Goal: Task Accomplishment & Management: Complete application form

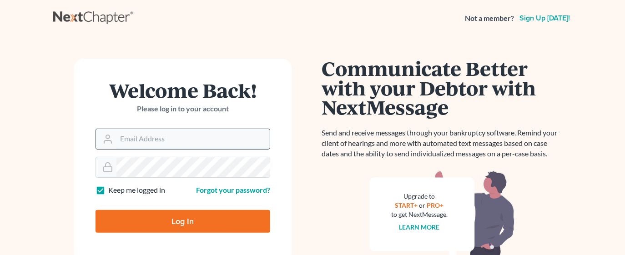
click at [166, 136] on input "Email Address" at bounding box center [193, 139] width 153 height 20
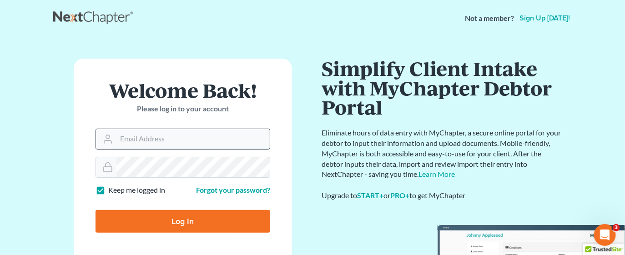
type input "[EMAIL_ADDRESS][DOMAIN_NAME]"
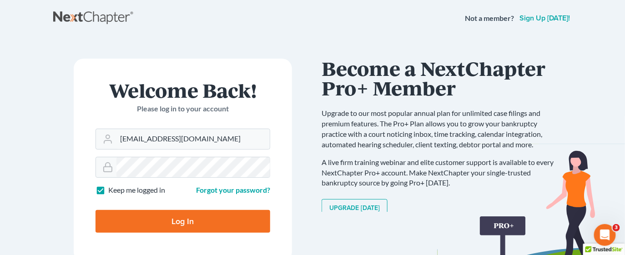
click at [195, 223] on input "Log In" at bounding box center [183, 221] width 175 height 23
type input "Thinking..."
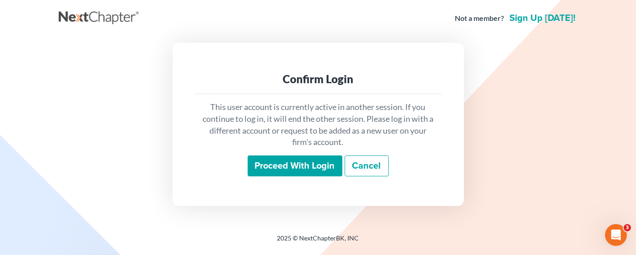
click at [294, 165] on input "Proceed with login" at bounding box center [295, 166] width 95 height 21
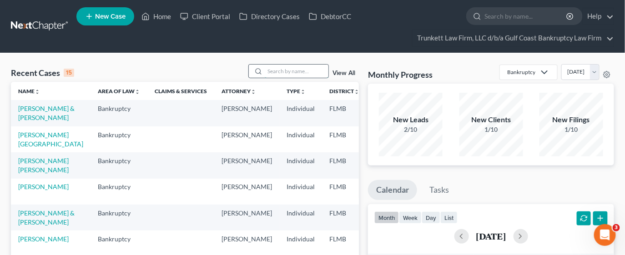
click at [291, 75] on input "search" at bounding box center [297, 71] width 64 height 13
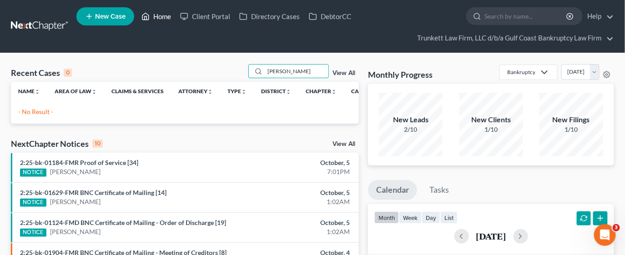
type input "[PERSON_NAME]"
click at [172, 15] on link "Home" at bounding box center [156, 16] width 39 height 16
click at [159, 17] on link "Home" at bounding box center [156, 16] width 39 height 16
click at [119, 15] on span "New Case" at bounding box center [110, 16] width 30 height 7
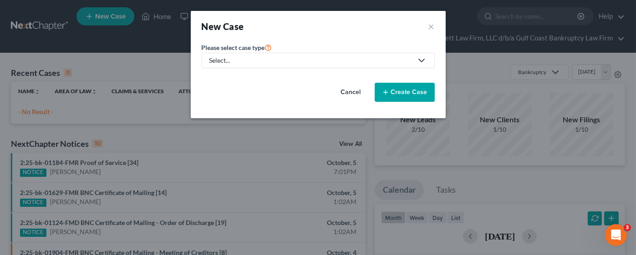
click at [252, 61] on div "Select..." at bounding box center [310, 60] width 203 height 9
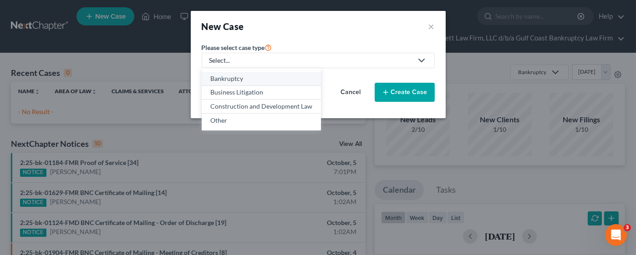
click at [247, 79] on div "Bankruptcy" at bounding box center [261, 78] width 102 height 9
select select "15"
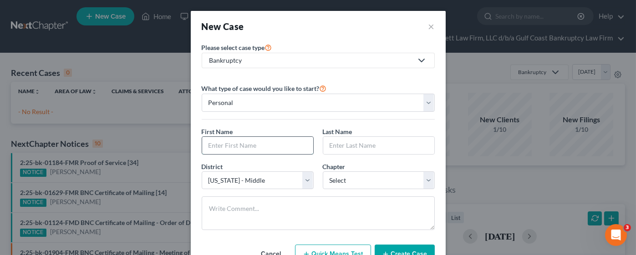
click at [237, 147] on input "text" at bounding box center [257, 145] width 111 height 17
type input "[PERSON_NAME]"
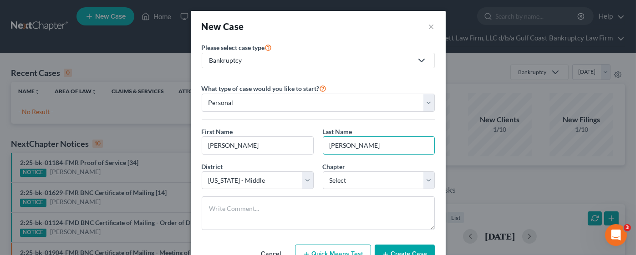
type input "[PERSON_NAME]"
select select "0"
click at [402, 249] on button "Create Case" at bounding box center [405, 254] width 60 height 19
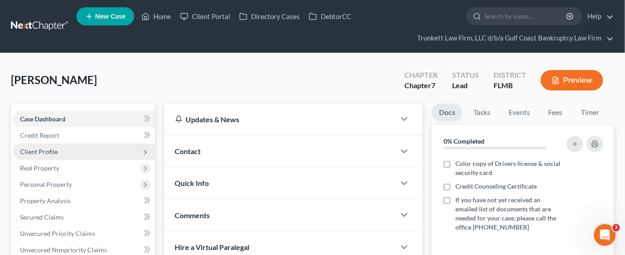
click at [51, 152] on span "Client Profile" at bounding box center [39, 152] width 38 height 8
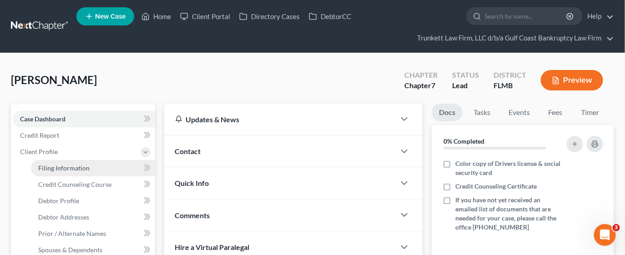
click at [88, 167] on span "Filing Information" at bounding box center [63, 168] width 51 height 8
select select "1"
select select "0"
select select "15"
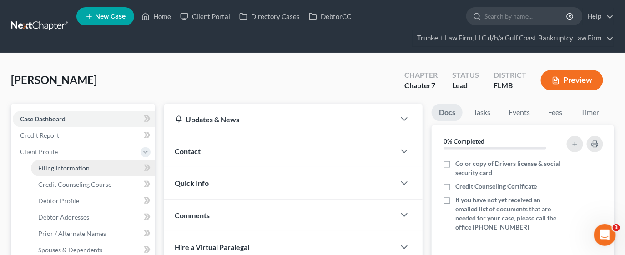
select select "9"
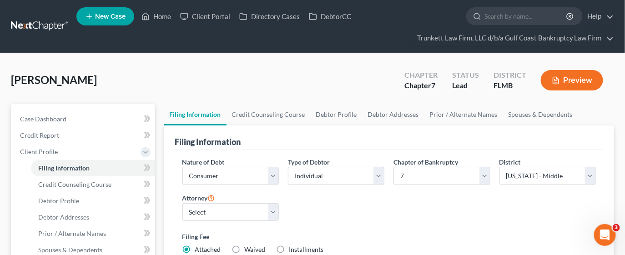
scroll to position [68, 0]
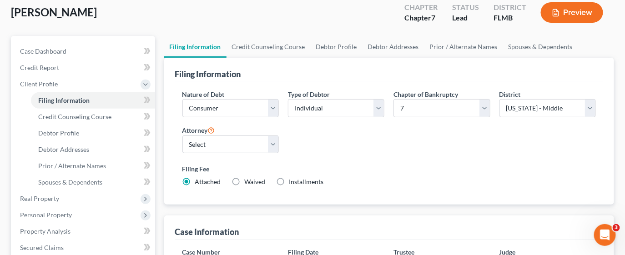
click at [289, 183] on label "Installments Installments" at bounding box center [306, 182] width 35 height 9
click at [293, 183] on input "Installments Installments" at bounding box center [296, 181] width 6 height 6
radio input "true"
radio input "false"
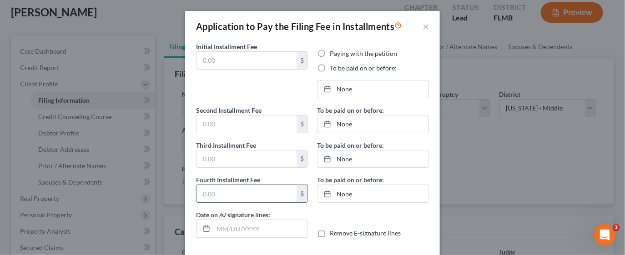
type input "0.00"
radio input "true"
type input "0.00"
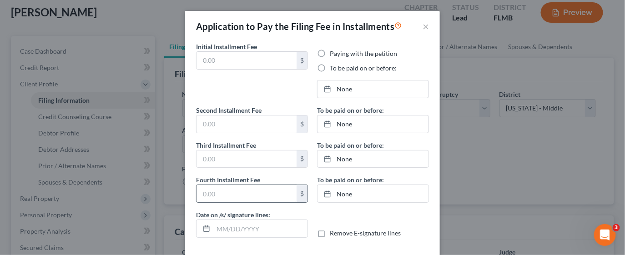
type input "[DATE]"
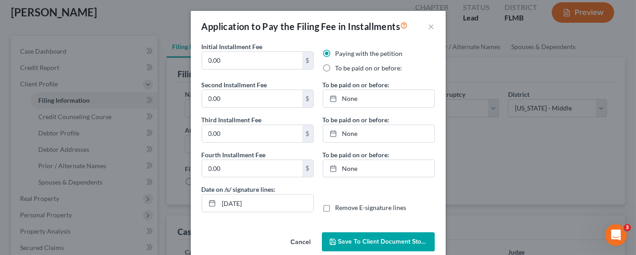
click at [339, 238] on span "Save to Client Document Storage" at bounding box center [386, 242] width 96 height 8
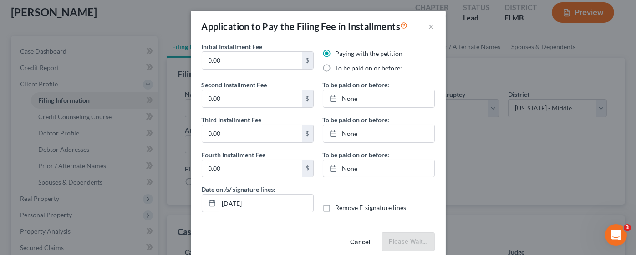
click at [473, 198] on div "Application to Pay the Filing Fee in Installments × Initial Installment Fee 0.0…" at bounding box center [318, 127] width 636 height 255
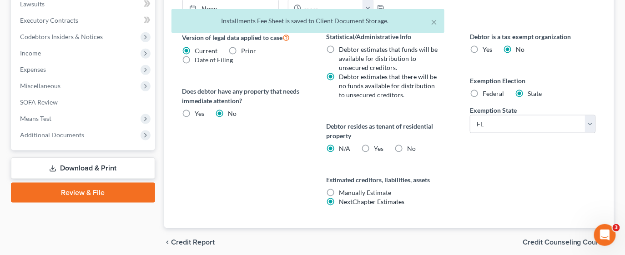
scroll to position [396, 0]
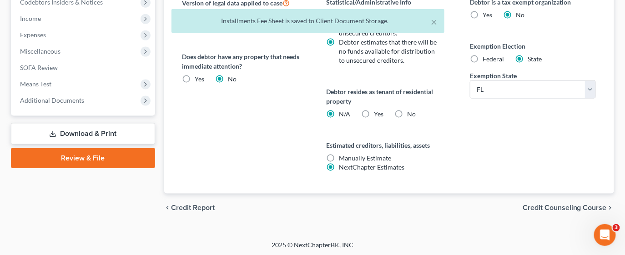
click at [538, 205] on span "Credit Counseling Course" at bounding box center [565, 208] width 84 height 7
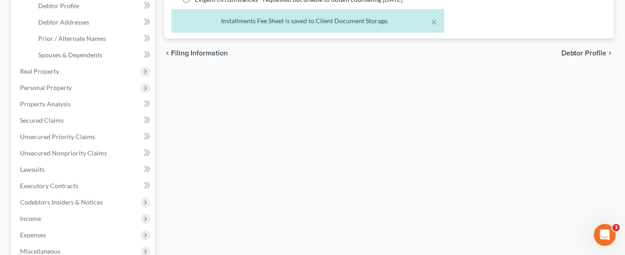
scroll to position [213, 0]
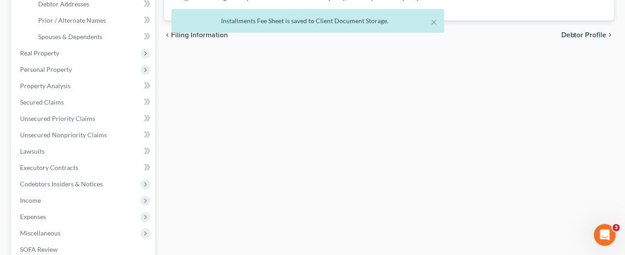
click at [574, 30] on div "× Installments Fee Sheet is saved to Client Document Storage." at bounding box center [307, 23] width 625 height 28
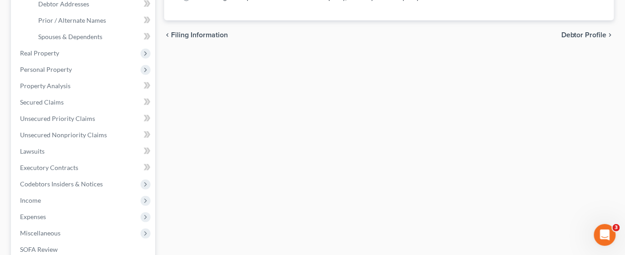
click at [575, 35] on span "Debtor Profile" at bounding box center [585, 34] width 46 height 7
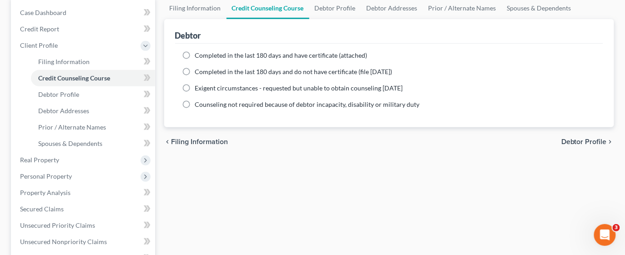
select select "0"
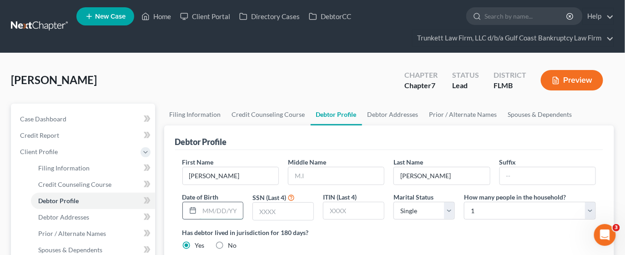
click at [225, 211] on input "text" at bounding box center [222, 211] width 44 height 17
type input "[DATE]"
click at [288, 212] on input "text" at bounding box center [283, 211] width 61 height 17
click at [277, 210] on input "text" at bounding box center [283, 211] width 61 height 17
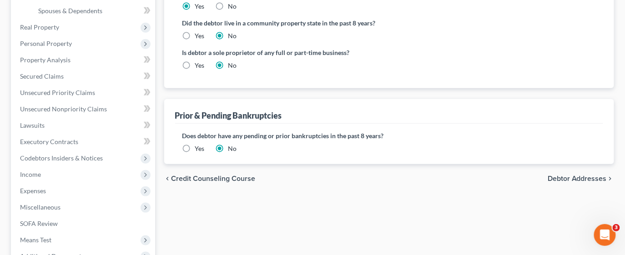
scroll to position [273, 0]
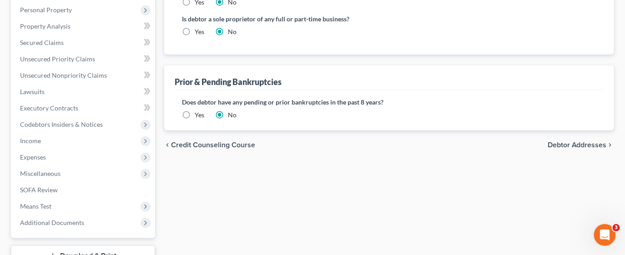
type input "8829"
click at [579, 145] on span "Debtor Addresses" at bounding box center [577, 145] width 59 height 7
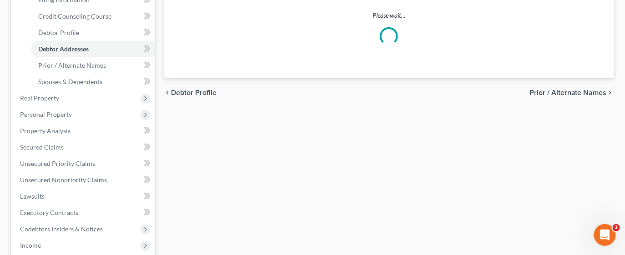
select select "0"
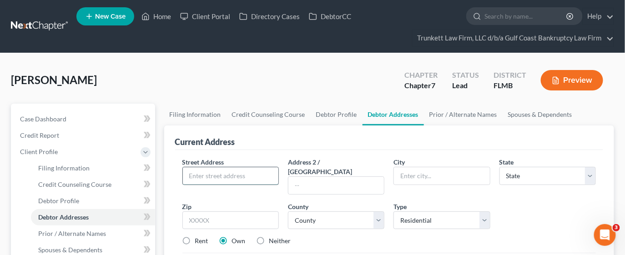
click at [239, 177] on input "text" at bounding box center [231, 175] width 96 height 17
click at [232, 168] on input "text" at bounding box center [231, 175] width 96 height 17
type input "[STREET_ADDRESS][PERSON_NAME]"
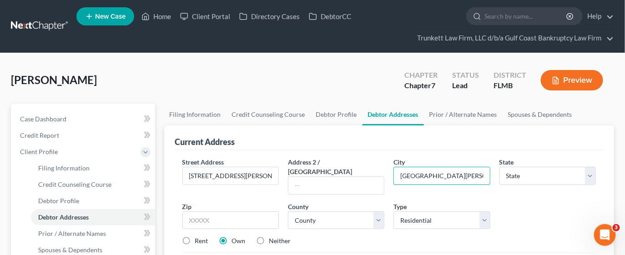
type input "[GEOGRAPHIC_DATA][PERSON_NAME]"
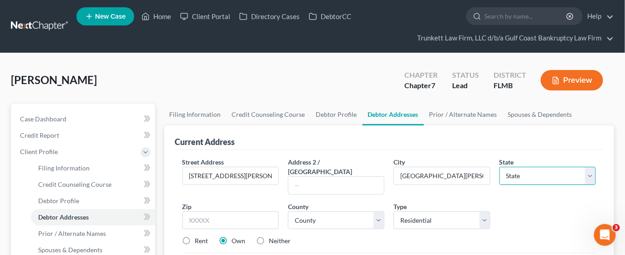
select select "9"
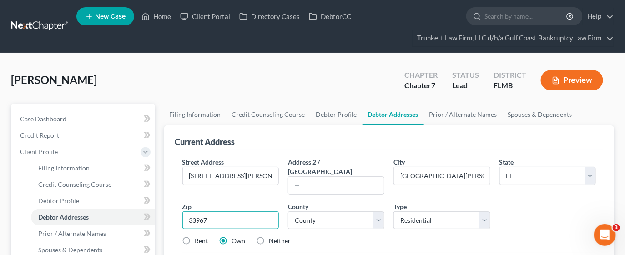
type input "33967"
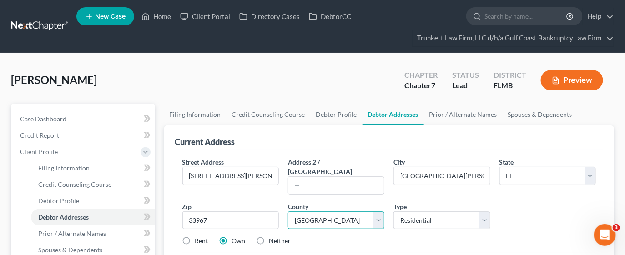
select select "34"
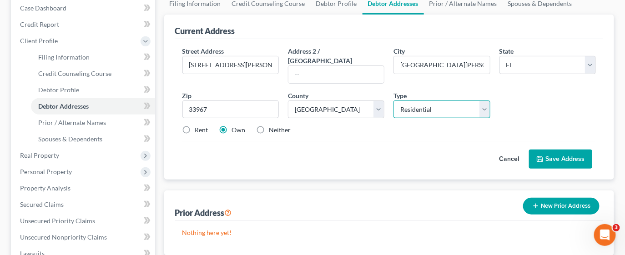
scroll to position [137, 0]
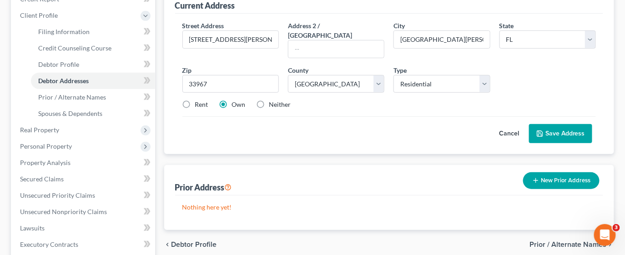
click at [539, 241] on span "Prior / Alternate Names" at bounding box center [568, 244] width 77 height 7
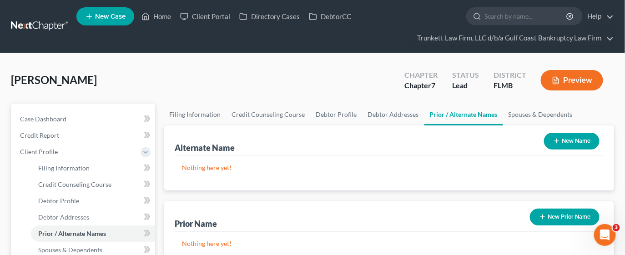
click at [562, 144] on button "New Name" at bounding box center [572, 141] width 56 height 17
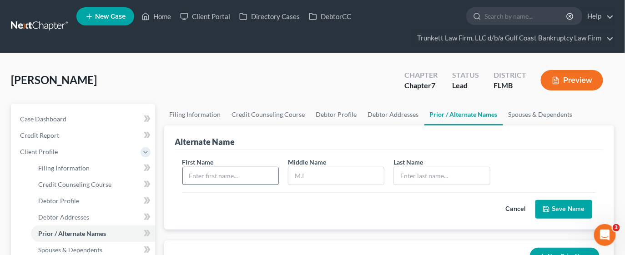
click at [235, 168] on input "text" at bounding box center [231, 175] width 96 height 17
type input "[PERSON_NAME]"
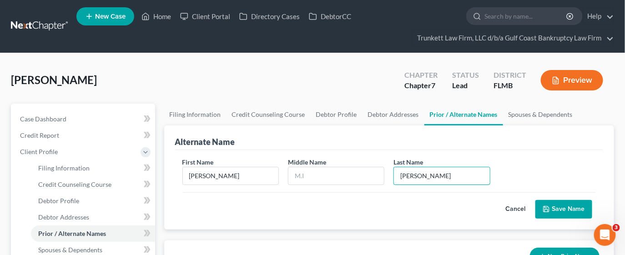
type input "[PERSON_NAME]"
click at [551, 201] on button "Save Name" at bounding box center [564, 209] width 57 height 19
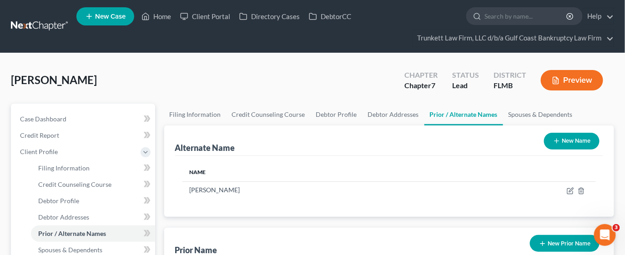
scroll to position [68, 0]
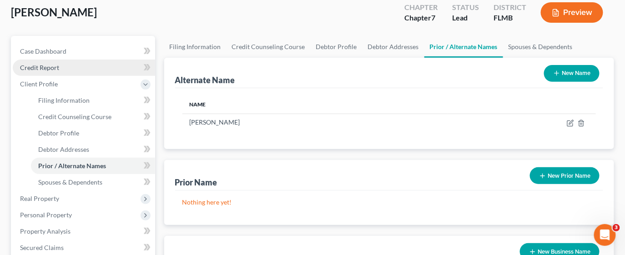
click at [59, 66] on link "Credit Report" at bounding box center [84, 68] width 142 height 16
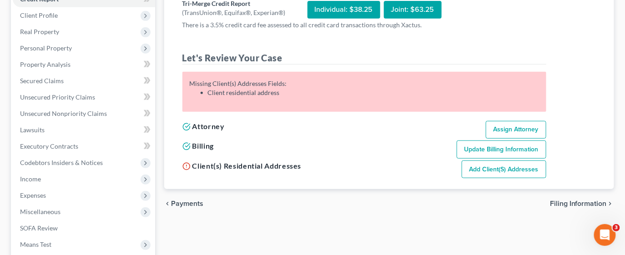
scroll to position [68, 0]
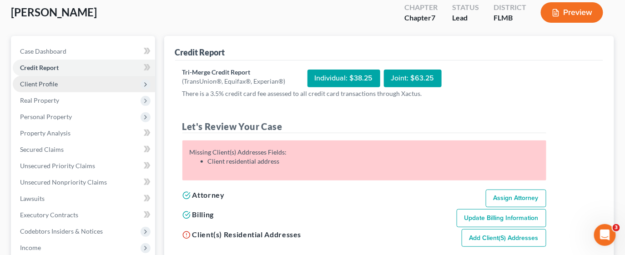
click at [53, 82] on span "Client Profile" at bounding box center [39, 84] width 38 height 8
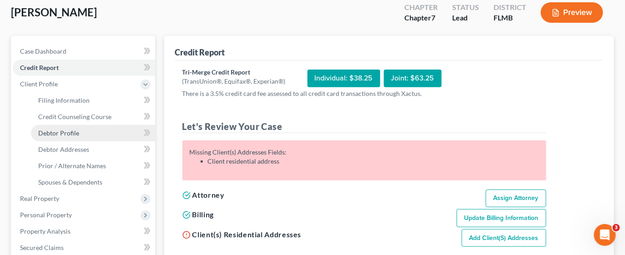
click at [56, 129] on span "Debtor Profile" at bounding box center [58, 133] width 41 height 8
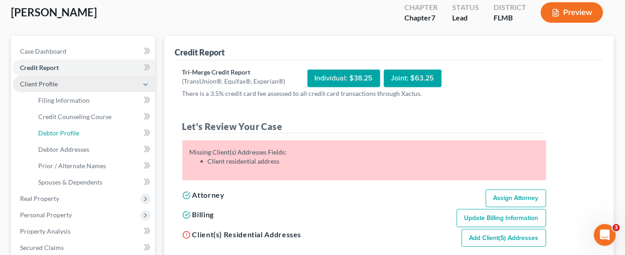
select select "0"
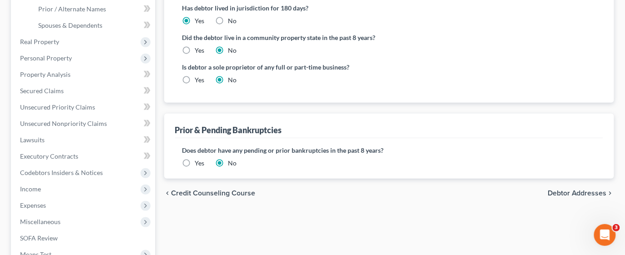
scroll to position [273, 0]
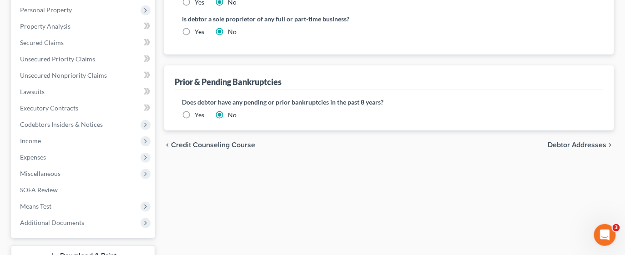
click at [558, 143] on span "Debtor Addresses" at bounding box center [577, 145] width 59 height 7
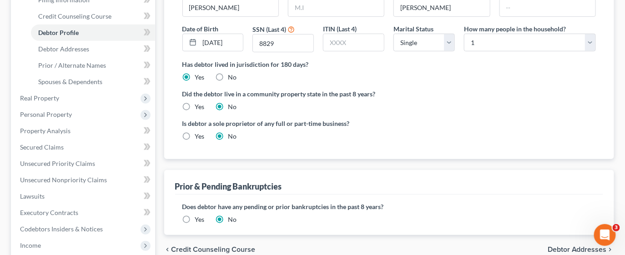
select select "0"
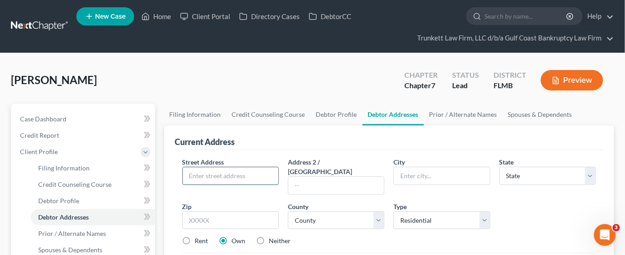
click at [224, 174] on input "text" at bounding box center [231, 175] width 96 height 17
type input "[STREET_ADDRESS][PERSON_NAME]"
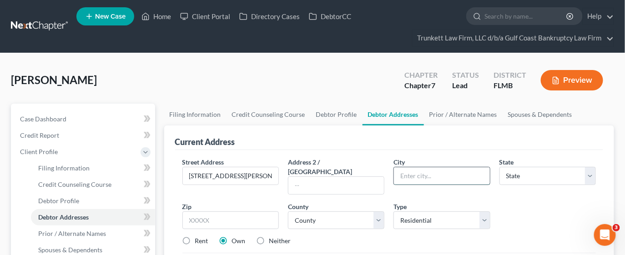
click at [422, 180] on input "text" at bounding box center [442, 175] width 96 height 17
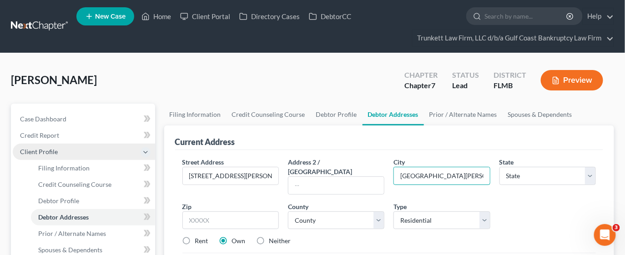
type input "[GEOGRAPHIC_DATA][PERSON_NAME]"
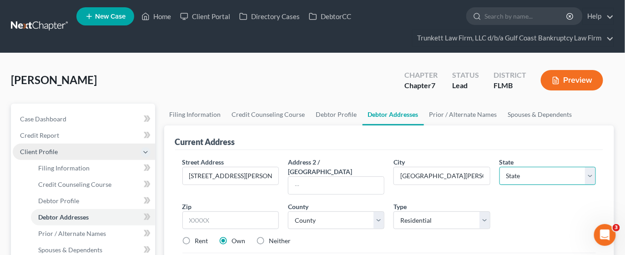
select select "9"
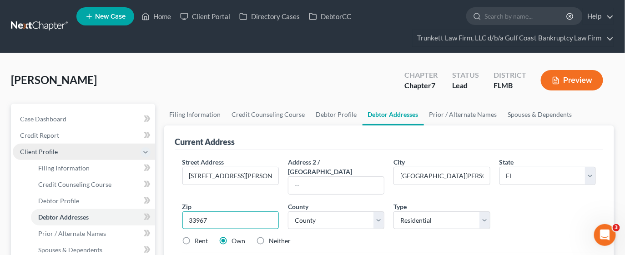
type input "33967"
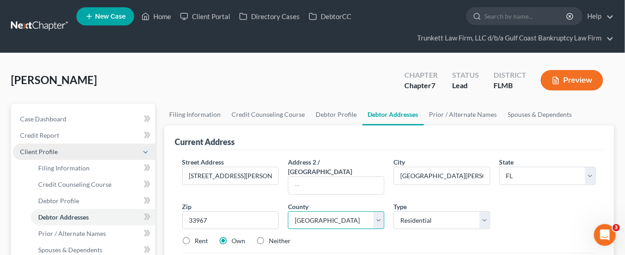
select select "34"
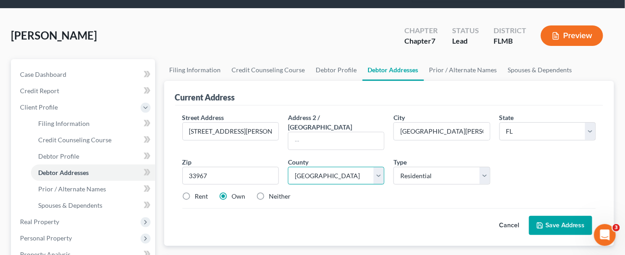
scroll to position [68, 0]
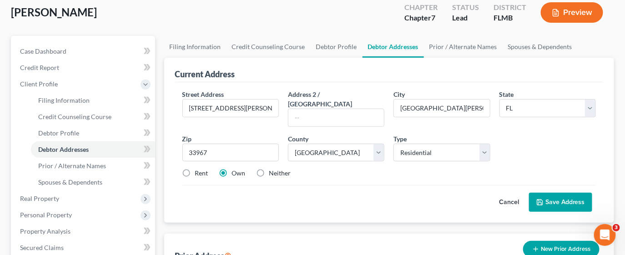
click at [557, 193] on button "Save Address" at bounding box center [560, 202] width 63 height 19
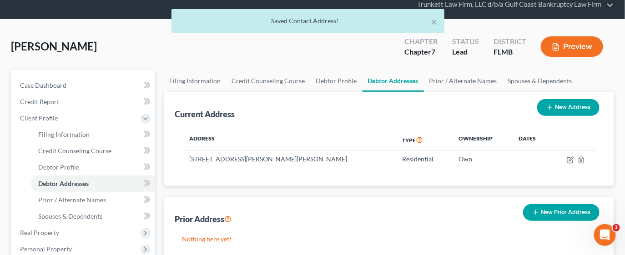
scroll to position [0, 0]
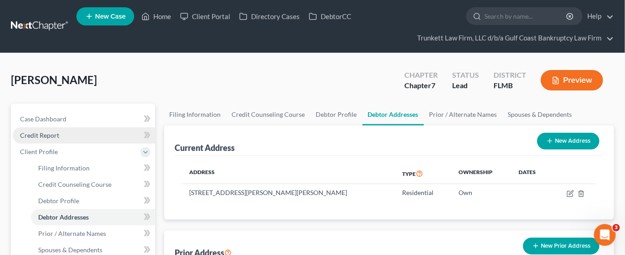
click at [70, 137] on link "Credit Report" at bounding box center [84, 135] width 142 height 16
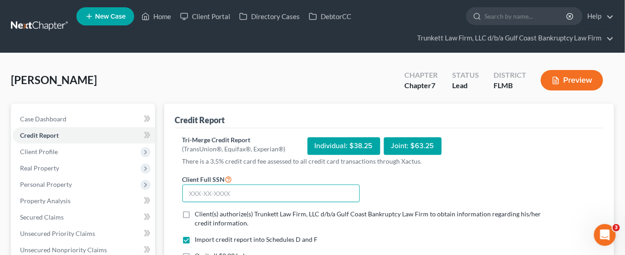
click at [244, 194] on input "text" at bounding box center [272, 194] width 178 height 18
click at [199, 192] on input "text" at bounding box center [272, 194] width 178 height 18
drag, startPoint x: 233, startPoint y: 192, endPoint x: 137, endPoint y: 191, distance: 95.6
type input "547-59-8829"
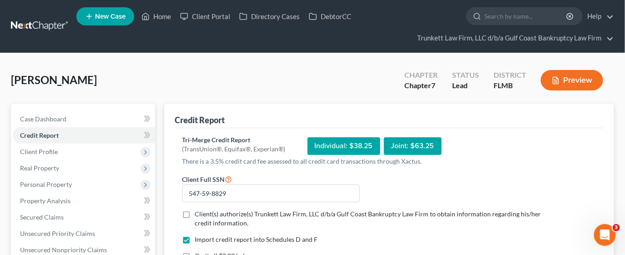
click at [195, 212] on label "Client(s) authorize(s) Trunkett Law Firm, LLC d/b/a Gulf Coast Bankruptcy Law F…" at bounding box center [370, 219] width 351 height 18
click at [199, 212] on input "Client(s) authorize(s) Trunkett Law Firm, LLC d/b/a Gulf Coast Bankruptcy Law F…" at bounding box center [202, 213] width 6 height 6
checkbox input "true"
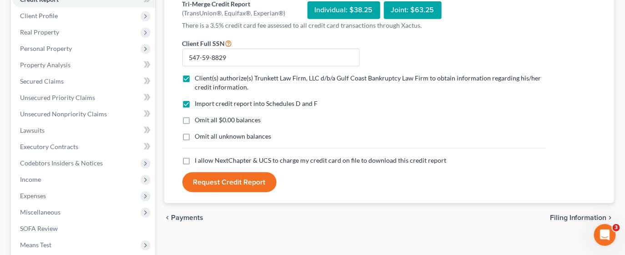
scroll to position [137, 0]
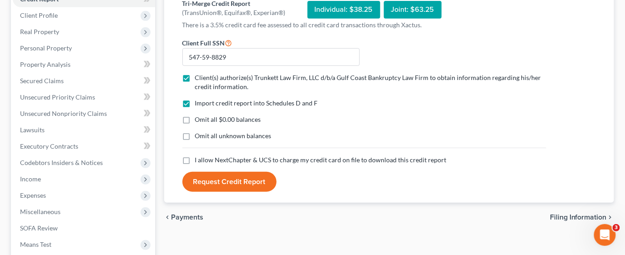
click at [195, 158] on label "I allow NextChapter & UCS to charge my credit card on file to download this cre…" at bounding box center [321, 160] width 252 height 9
click at [199, 158] on input "I allow NextChapter & UCS to charge my credit card on file to download this cre…" at bounding box center [202, 159] width 6 height 6
checkbox input "true"
click at [236, 182] on button "Request Credit Report" at bounding box center [230, 182] width 94 height 20
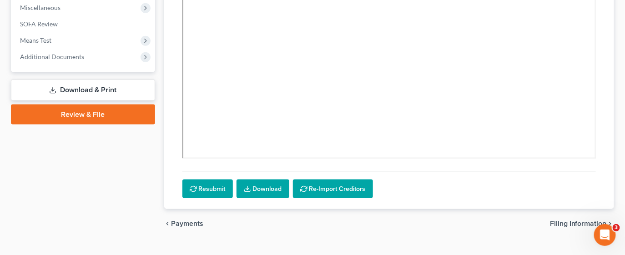
scroll to position [358, 0]
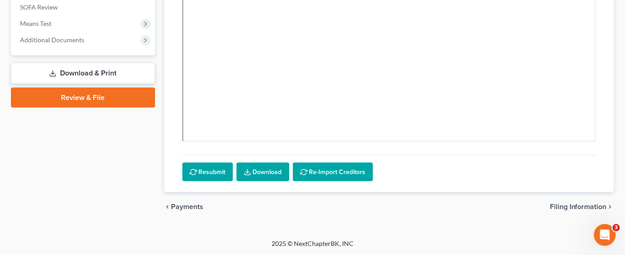
click at [257, 176] on link "Download" at bounding box center [263, 172] width 53 height 19
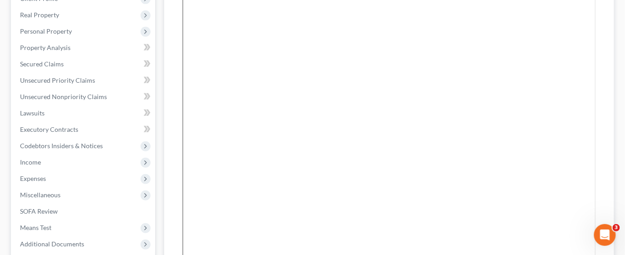
scroll to position [153, 0]
click at [53, 66] on span "Secured Claims" at bounding box center [42, 65] width 44 height 8
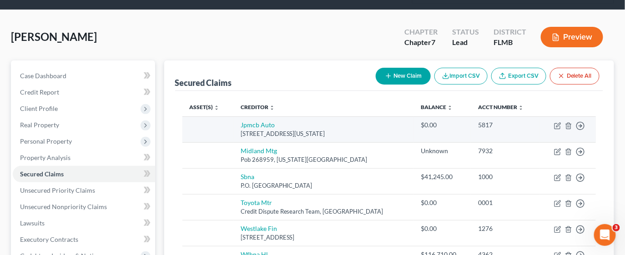
scroll to position [68, 0]
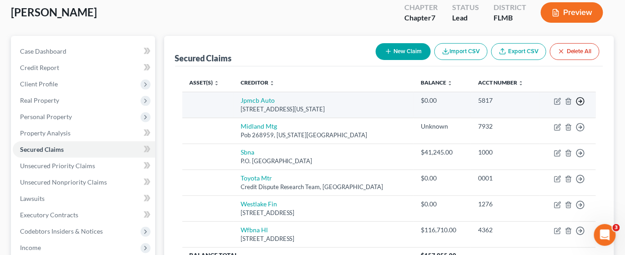
click at [581, 102] on icon "button" at bounding box center [580, 101] width 9 height 9
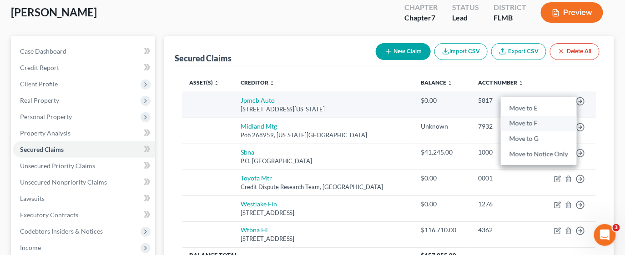
click at [534, 122] on link "Move to F" at bounding box center [539, 123] width 76 height 15
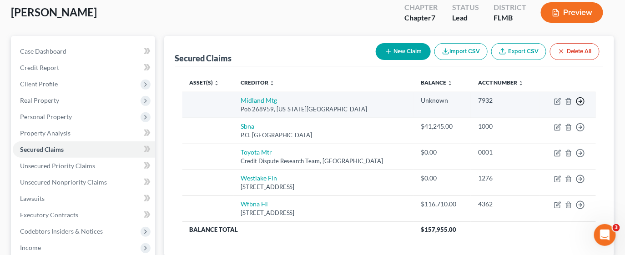
click at [581, 101] on icon "button" at bounding box center [580, 101] width 9 height 9
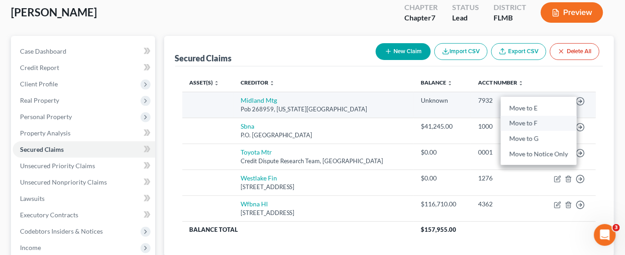
click at [545, 124] on link "Move to F" at bounding box center [539, 123] width 76 height 15
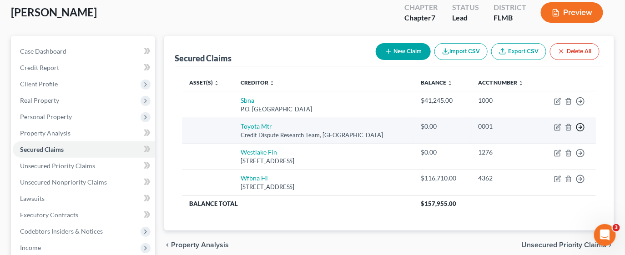
click at [581, 126] on polyline "button" at bounding box center [581, 127] width 1 height 3
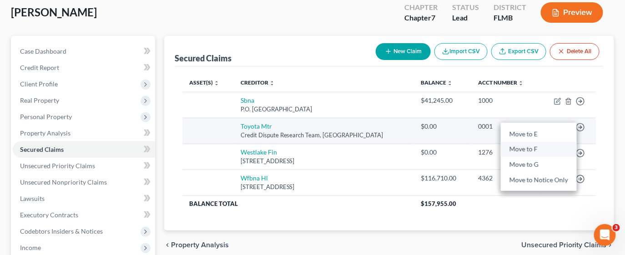
click at [533, 145] on link "Move to F" at bounding box center [539, 149] width 76 height 15
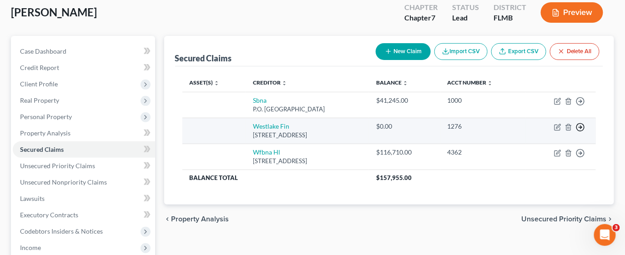
click at [581, 125] on icon "button" at bounding box center [580, 127] width 9 height 9
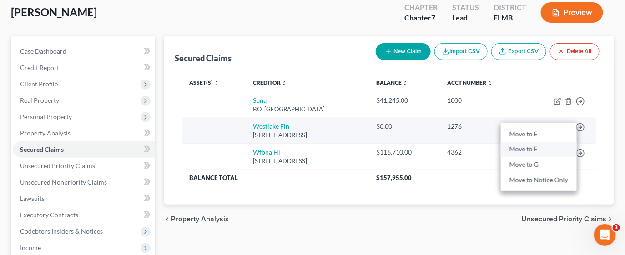
click at [525, 147] on link "Move to F" at bounding box center [539, 149] width 76 height 15
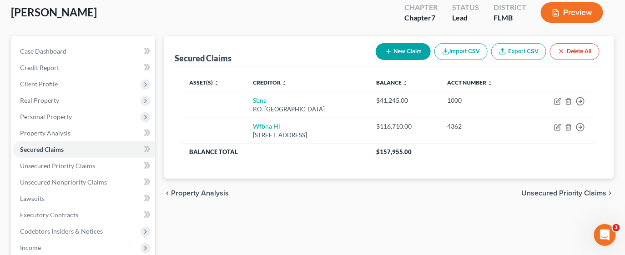
click at [552, 192] on span "Unsecured Priority Claims" at bounding box center [565, 193] width 86 height 7
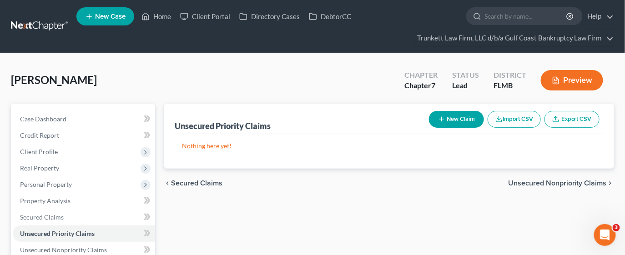
click at [552, 192] on div "chevron_left Secured Claims Unsecured Nonpriority Claims chevron_right" at bounding box center [389, 183] width 451 height 29
click at [552, 183] on span "Unsecured Nonpriority Claims" at bounding box center [557, 183] width 99 height 7
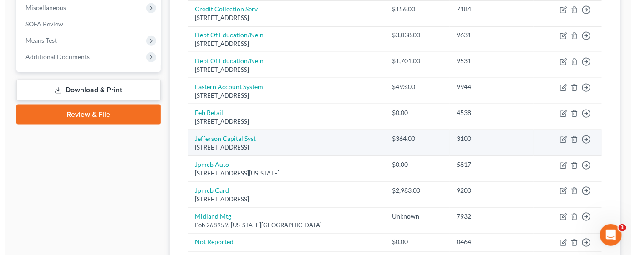
scroll to position [410, 0]
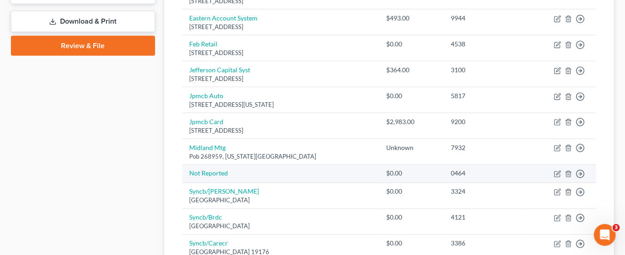
click at [287, 176] on td "Not Reported" at bounding box center [281, 174] width 197 height 18
click at [221, 173] on link "Not Reported" at bounding box center [209, 174] width 39 height 8
select select "9"
select select "0"
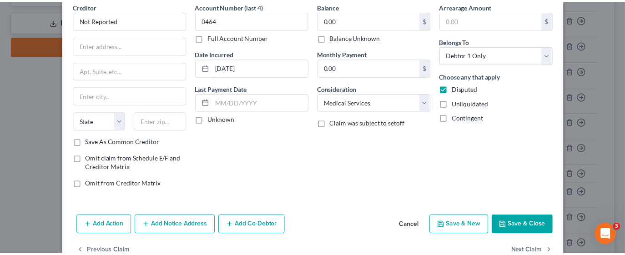
scroll to position [63, 0]
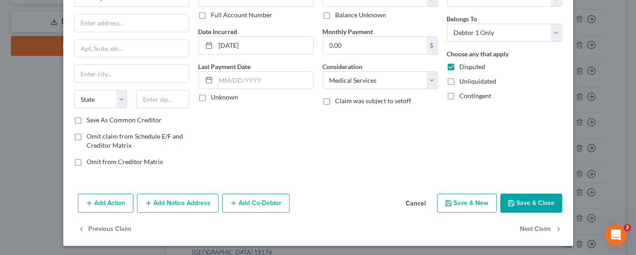
click at [416, 202] on button "Cancel" at bounding box center [416, 204] width 35 height 18
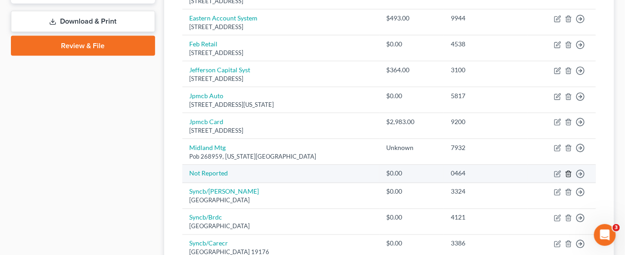
click at [570, 172] on icon "button" at bounding box center [568, 174] width 7 height 7
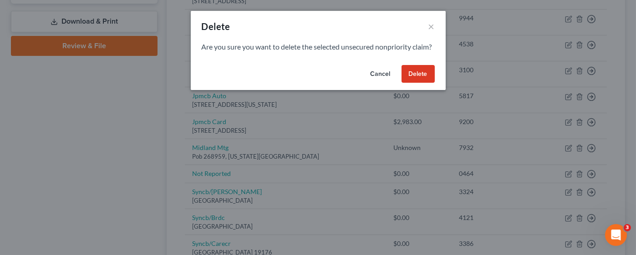
click at [414, 83] on button "Delete" at bounding box center [417, 74] width 33 height 18
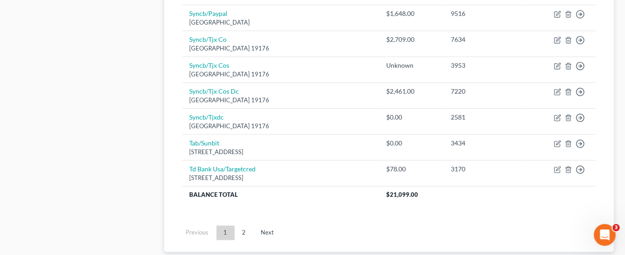
scroll to position [751, 0]
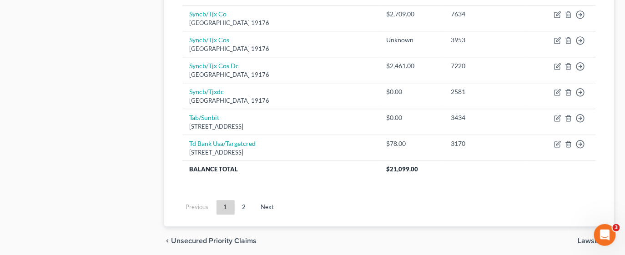
click at [248, 203] on link "2" at bounding box center [244, 207] width 18 height 15
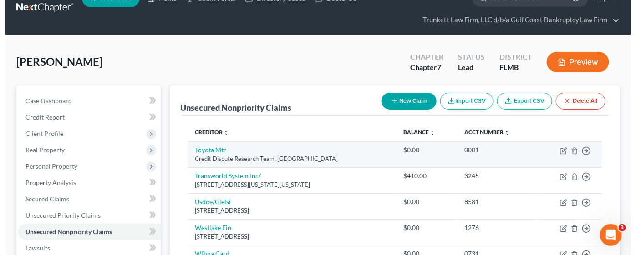
scroll to position [0, 0]
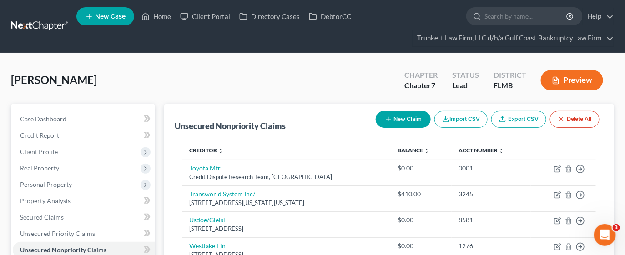
click at [397, 112] on button "New Claim" at bounding box center [403, 119] width 55 height 17
select select "0"
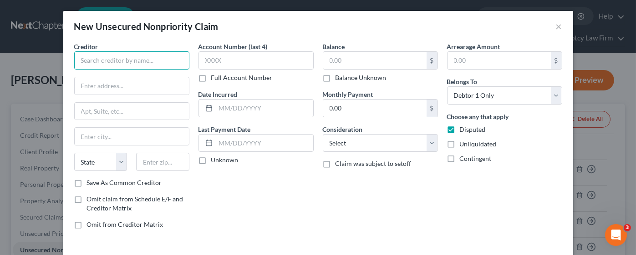
click at [170, 61] on input "text" at bounding box center [131, 60] width 115 height 18
type input "i"
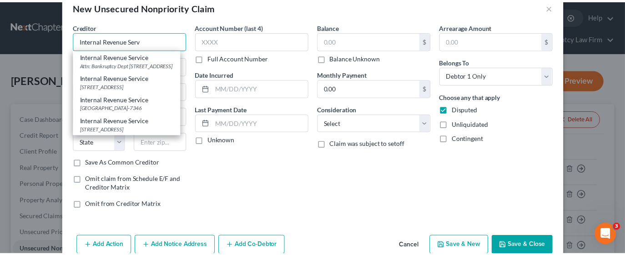
scroll to position [37, 0]
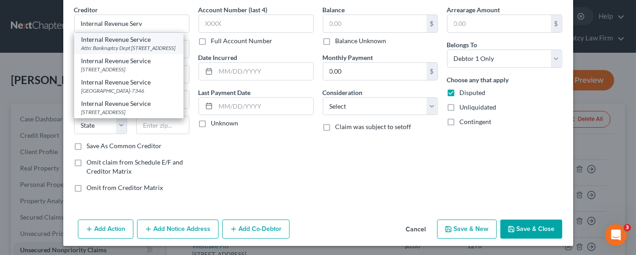
click at [120, 51] on div "Attn: Bankruptcy Dept [STREET_ADDRESS]" at bounding box center [128, 48] width 95 height 8
type input "Internal Revenue Service"
type input "Attn: Bankruptcy Dept"
type input "PO Box 7346"
type input "[GEOGRAPHIC_DATA]"
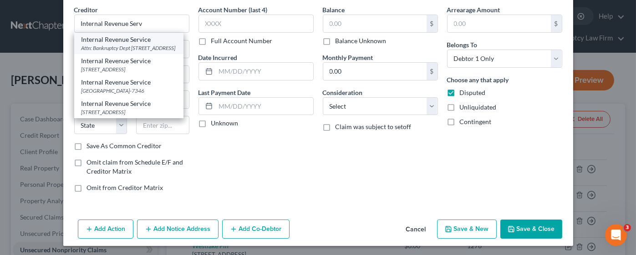
select select "39"
type input "19101"
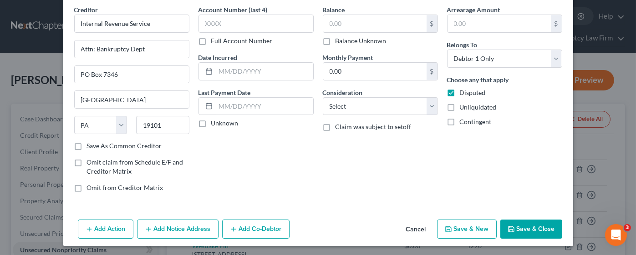
click at [335, 40] on label "Balance Unknown" at bounding box center [360, 40] width 51 height 9
click at [339, 40] on input "Balance Unknown" at bounding box center [342, 39] width 6 height 6
checkbox input "true"
type input "0.00"
click at [523, 226] on button "Save & Close" at bounding box center [531, 229] width 62 height 19
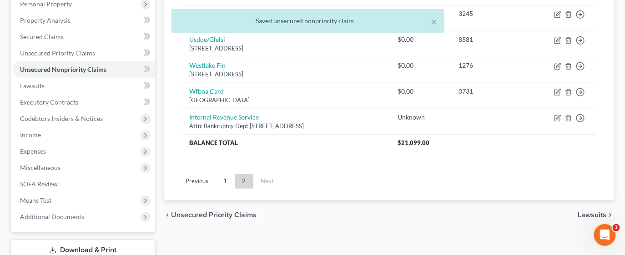
scroll to position [244, 0]
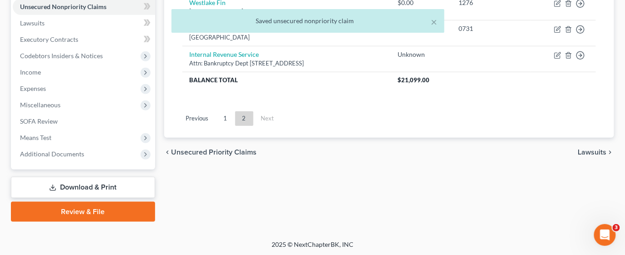
click at [587, 150] on span "Lawsuits" at bounding box center [592, 152] width 29 height 7
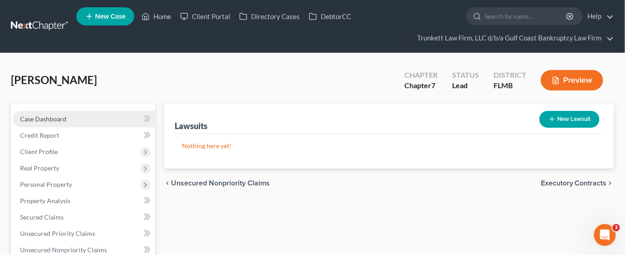
click at [60, 117] on span "Case Dashboard" at bounding box center [43, 119] width 46 height 8
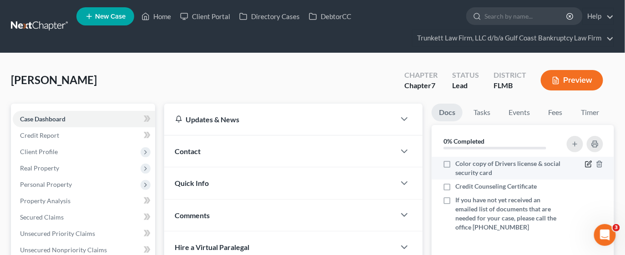
click at [587, 162] on icon "button" at bounding box center [588, 164] width 5 height 5
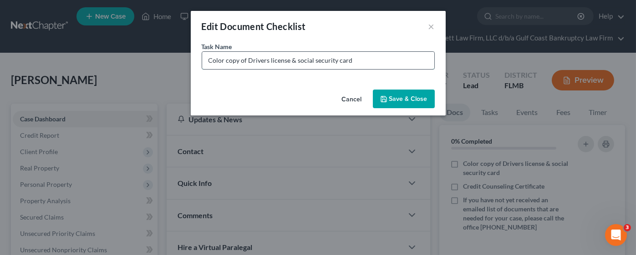
drag, startPoint x: 246, startPoint y: 59, endPoint x: 293, endPoint y: 59, distance: 46.9
click at [293, 59] on input "Color copy of Drivers license & social security card" at bounding box center [318, 60] width 232 height 17
type input "Color copy of social security card"
click at [402, 92] on button "Save & Close" at bounding box center [404, 99] width 62 height 19
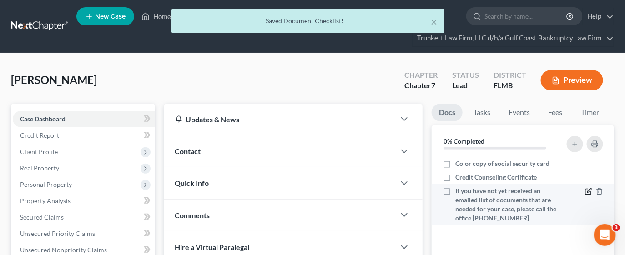
click at [590, 189] on icon "button" at bounding box center [588, 191] width 7 height 7
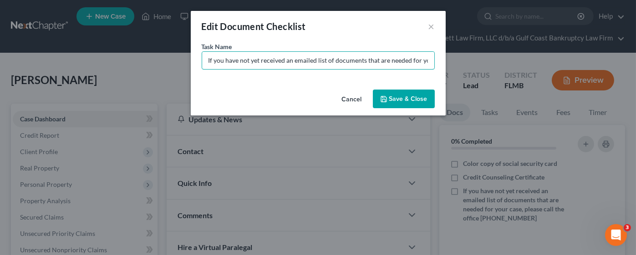
scroll to position [0, 121]
drag, startPoint x: 205, startPoint y: 60, endPoint x: 495, endPoint y: 59, distance: 290.4
click at [495, 59] on div "Edit Document Checklist × Task Name * If you have not yet received an emailed l…" at bounding box center [318, 127] width 636 height 255
drag, startPoint x: 266, startPoint y: 61, endPoint x: 273, endPoint y: 61, distance: 6.8
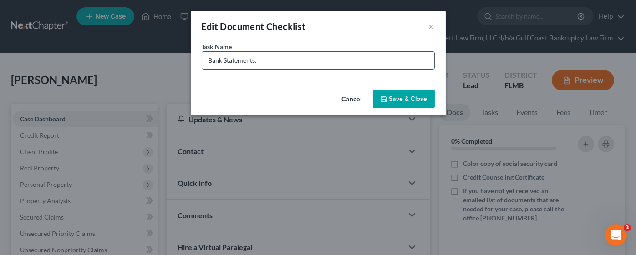
click at [267, 61] on input "Bank Statements:" at bounding box center [318, 60] width 232 height 17
click at [340, 59] on input "Bank Statements: Bank statements (all numbered pages) that cover from 03/01 to …" at bounding box center [318, 60] width 232 height 17
click at [424, 59] on input "Bank Statements: Bank statements (all numbered pages) for Fifth Third #4406, th…" at bounding box center [318, 60] width 232 height 17
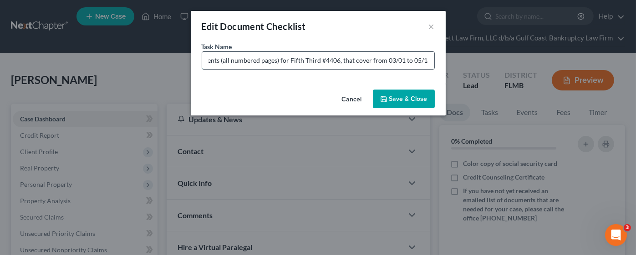
click at [369, 61] on input "Bank Statements: Bank statements (all numbered pages) for Fifth Third #4406, th…" at bounding box center [318, 60] width 232 height 17
drag, startPoint x: 387, startPoint y: 61, endPoint x: 460, endPoint y: 62, distance: 72.8
click at [460, 62] on div "Edit Document Checklist × Task Name * Bank Statements: Bank statements (all num…" at bounding box center [318, 127] width 636 height 255
type input "Bank Statements: Bank statements (all numbered pages) for Fifth Third #4406, th…"
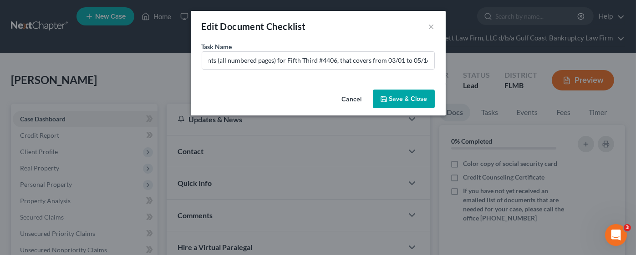
click at [408, 94] on button "Save & Close" at bounding box center [404, 99] width 62 height 19
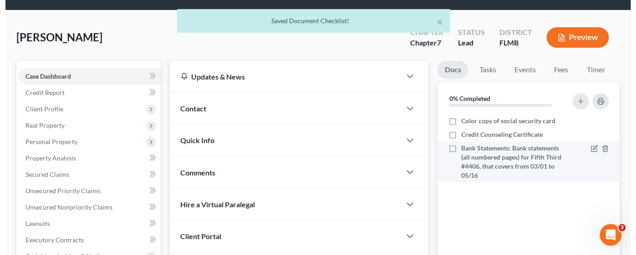
scroll to position [68, 0]
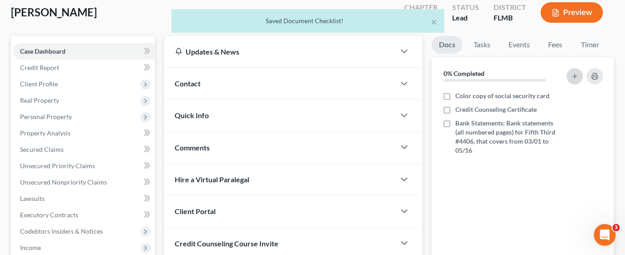
click at [574, 77] on icon "button" at bounding box center [575, 76] width 7 height 7
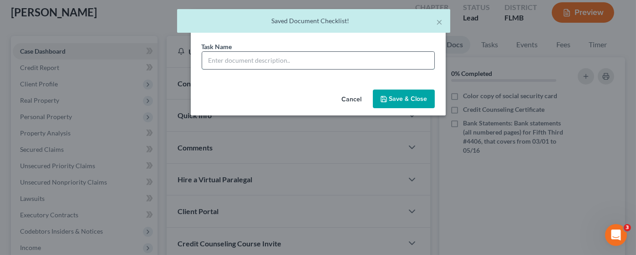
click at [299, 65] on input "text" at bounding box center [318, 60] width 232 height 17
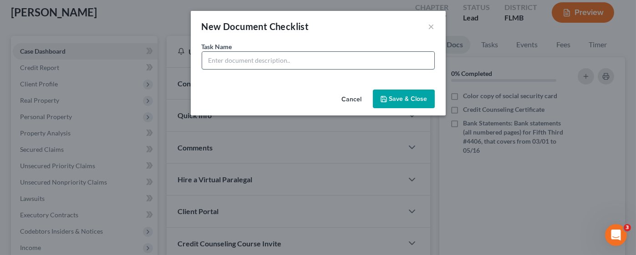
click at [232, 60] on input "text" at bounding box center [318, 60] width 232 height 17
click at [341, 61] on input "Income: Your income from Interfaith charities is "Self Employment" income (they…" at bounding box center [318, 60] width 232 height 17
drag, startPoint x: 405, startPoint y: 61, endPoint x: 441, endPoint y: 64, distance: 35.6
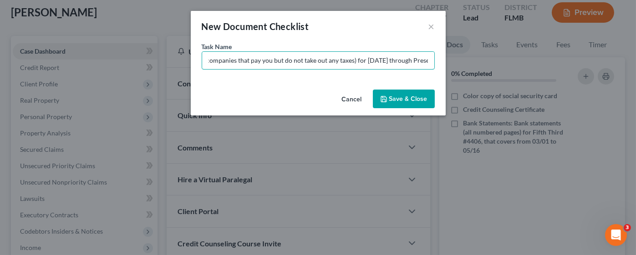
click at [441, 64] on div "Task Name * Income: Your income from Interfaith charities is "Self Employment" …" at bounding box center [318, 64] width 255 height 44
type input "Income: Your income from Interfaith charities is "Self Employment" income (they…"
click at [417, 101] on button "Save & Close" at bounding box center [404, 99] width 62 height 19
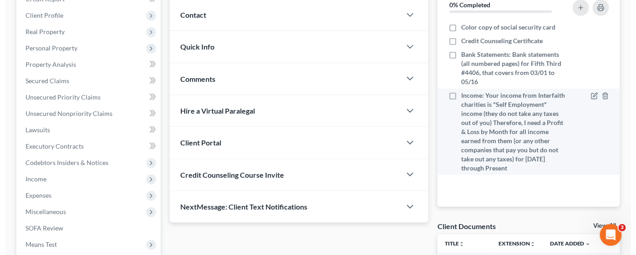
scroll to position [68, 0]
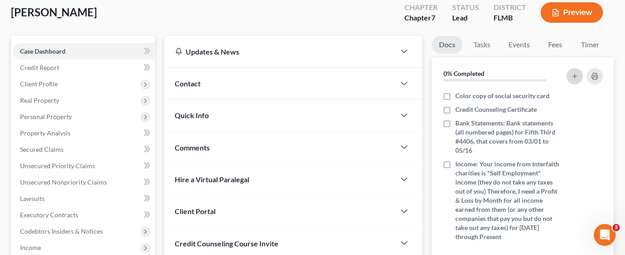
click at [578, 74] on icon "button" at bounding box center [575, 76] width 7 height 7
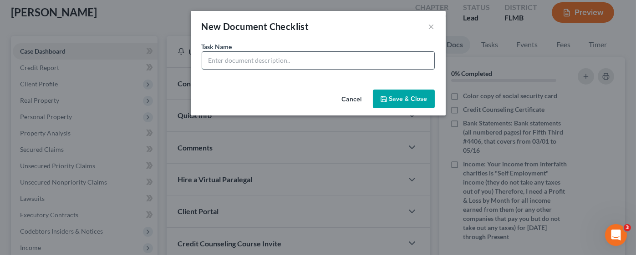
click at [340, 59] on input "text" at bounding box center [318, 60] width 232 height 17
type input "Tax Returns: I need 2023 and 2024 tax returns. If you are not required to file …"
click at [409, 101] on button "Save & Close" at bounding box center [404, 99] width 62 height 19
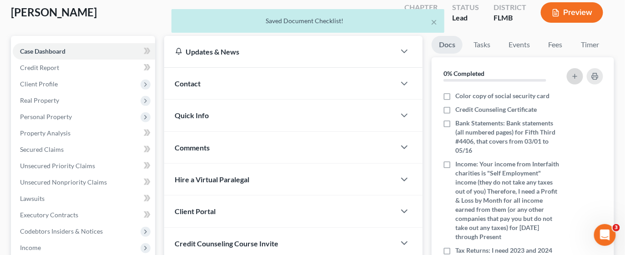
click at [573, 74] on icon "button" at bounding box center [575, 76] width 7 height 7
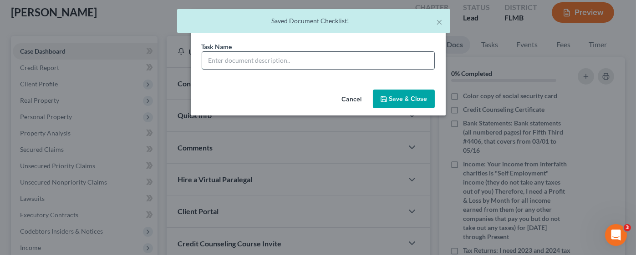
click at [246, 54] on input "text" at bounding box center [318, 60] width 232 height 17
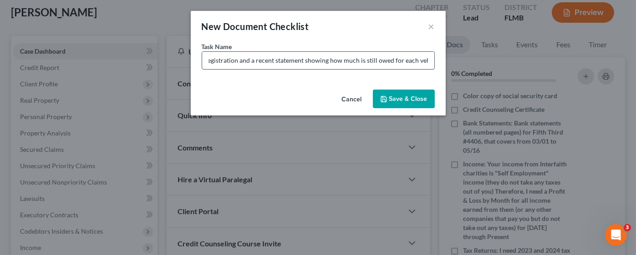
scroll to position [0, 362]
type input "Vehicles: Do you have any vehicles/boats/motorcycles, etc registered in your na…"
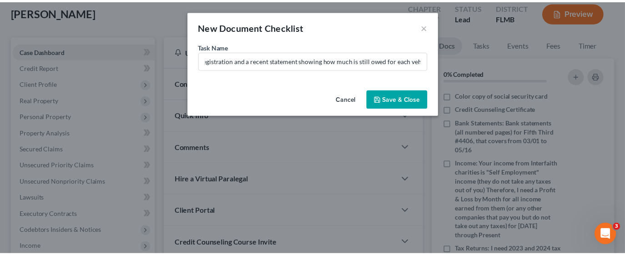
scroll to position [0, 0]
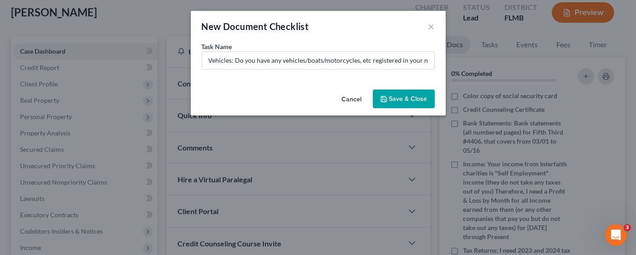
click at [406, 101] on button "Save & Close" at bounding box center [404, 99] width 62 height 19
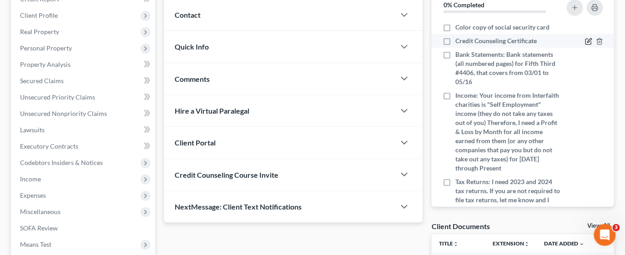
click at [588, 41] on icon "button" at bounding box center [590, 41] width 4 height 4
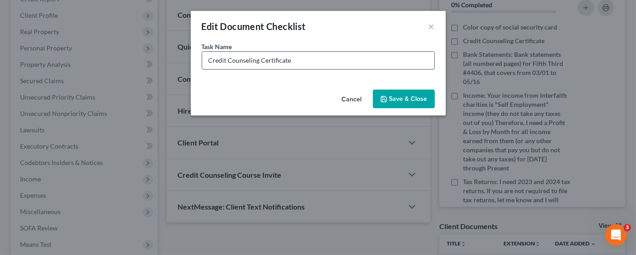
click at [299, 63] on input "Credit Counseling Certificate" at bounding box center [318, 60] width 232 height 17
type input "Credit Counseling Certificate - go to [DOMAIN_NAME] and click on First Course. …"
click at [410, 91] on button "Save & Close" at bounding box center [404, 99] width 62 height 19
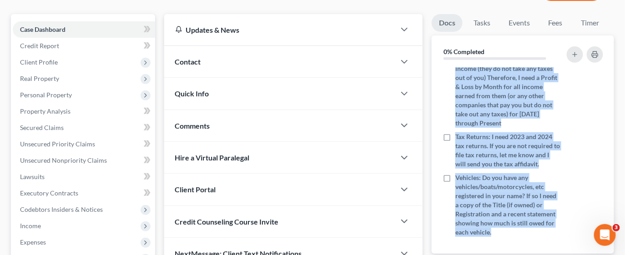
scroll to position [161, 0]
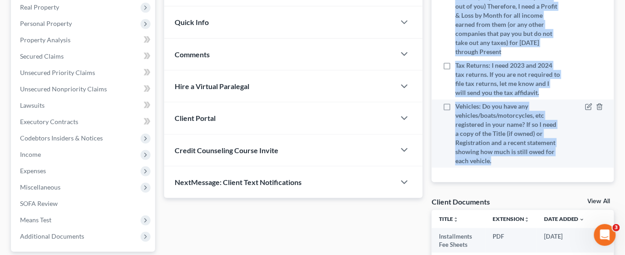
drag, startPoint x: 434, startPoint y: 88, endPoint x: 528, endPoint y: 160, distance: 118.4
click at [535, 163] on ul "Color copy of social security card Credit Counseling Certificate - go to [DOMAI…" at bounding box center [523, 13] width 168 height 310
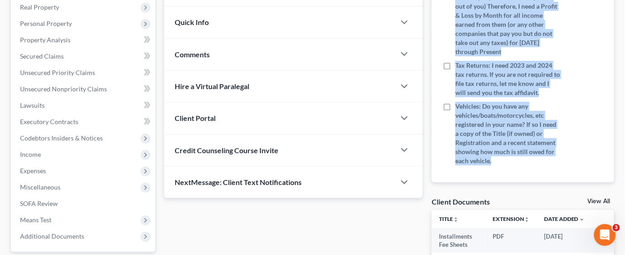
copy ul "Color copy of social security card Credit Counseling Certificate - go to [DOMAI…"
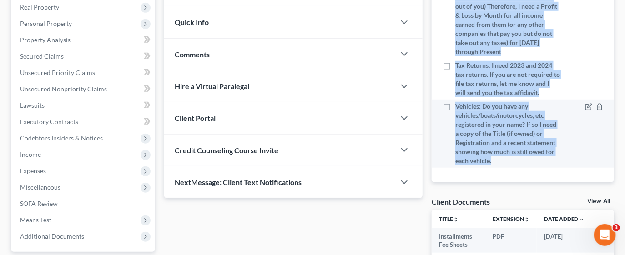
copy ul "Color copy of social security card Credit Counseling Certificate - go to [DOMAI…"
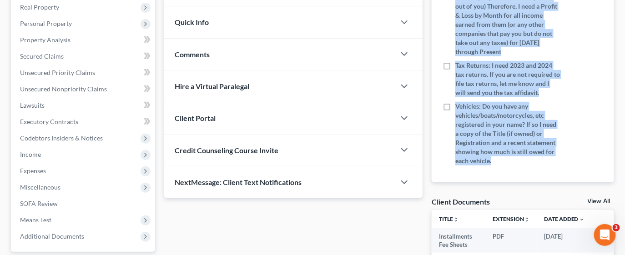
scroll to position [0, 0]
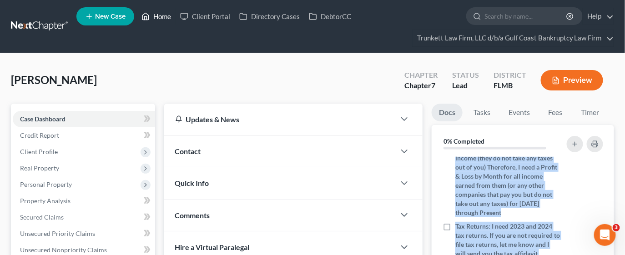
click at [157, 16] on link "Home" at bounding box center [156, 16] width 39 height 16
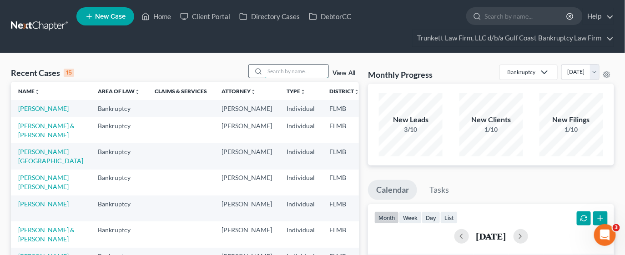
click at [291, 66] on input "search" at bounding box center [297, 71] width 64 height 13
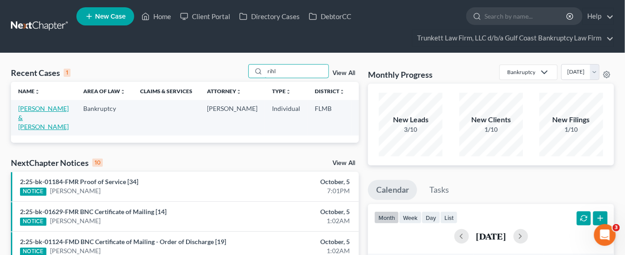
type input "rihl"
click at [32, 113] on link "[PERSON_NAME] & [PERSON_NAME]" at bounding box center [43, 118] width 51 height 26
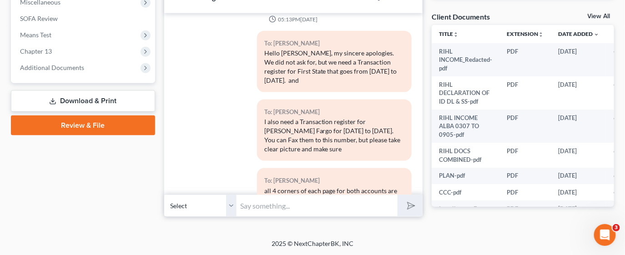
scroll to position [1137, 0]
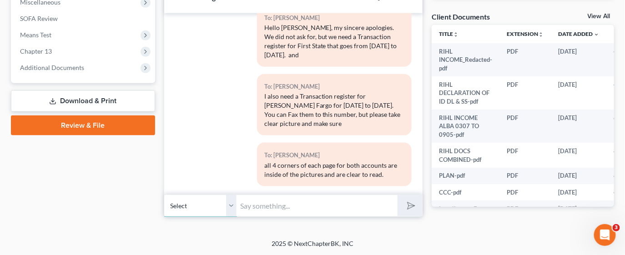
click at [222, 204] on select "Select [PHONE_NUMBER] - [PERSON_NAME]" at bounding box center [200, 206] width 73 height 22
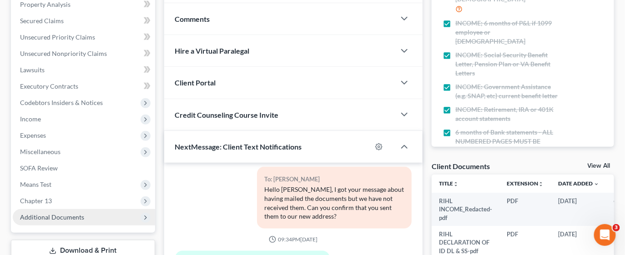
scroll to position [0, 0]
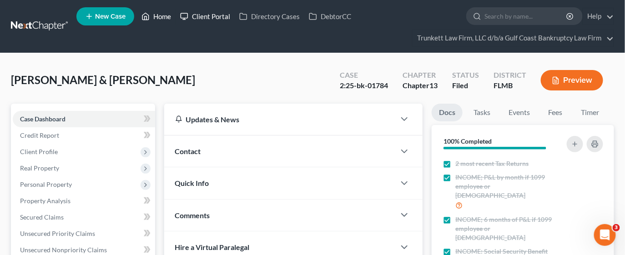
drag, startPoint x: 163, startPoint y: 16, endPoint x: 178, endPoint y: 24, distance: 16.9
click at [163, 16] on link "Home" at bounding box center [156, 16] width 39 height 16
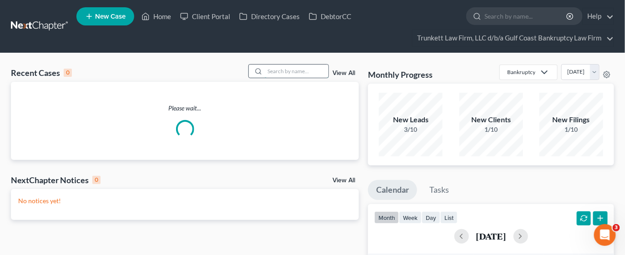
click at [318, 69] on input "search" at bounding box center [297, 71] width 64 height 13
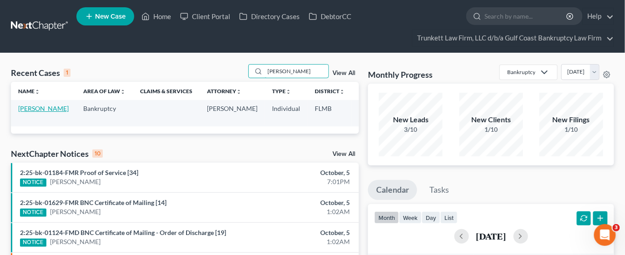
type input "[PERSON_NAME]"
click at [27, 112] on link "[PERSON_NAME]" at bounding box center [43, 109] width 51 height 8
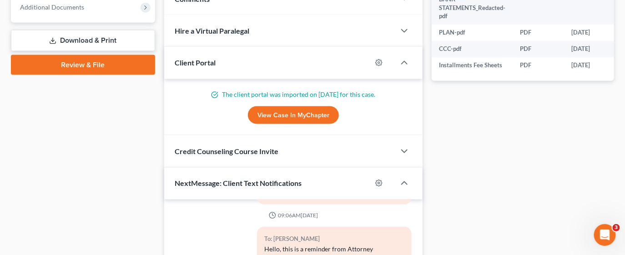
scroll to position [273, 0]
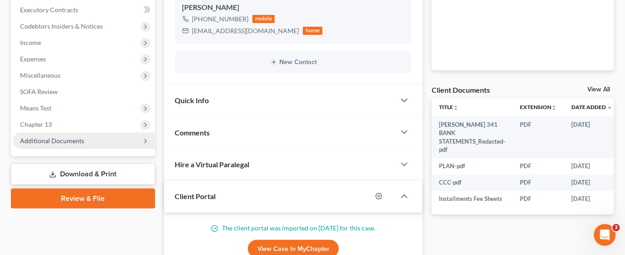
drag, startPoint x: 55, startPoint y: 142, endPoint x: 52, endPoint y: 148, distance: 6.5
click at [55, 142] on span "Additional Documents" at bounding box center [52, 141] width 64 height 8
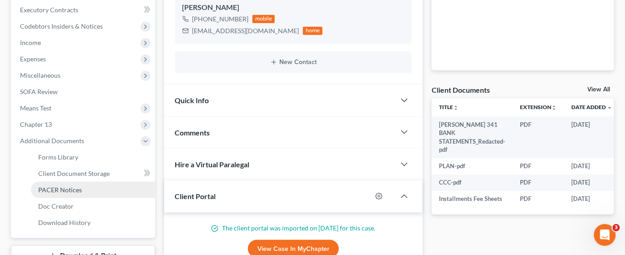
click at [59, 192] on span "PACER Notices" at bounding box center [60, 190] width 44 height 8
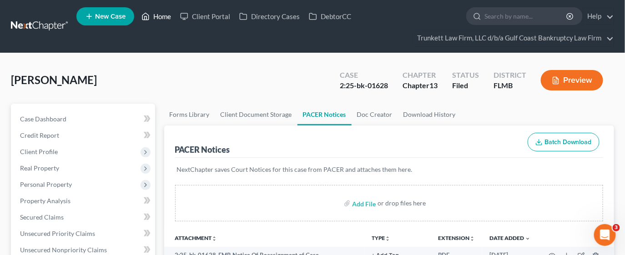
click at [164, 17] on link "Home" at bounding box center [156, 16] width 39 height 16
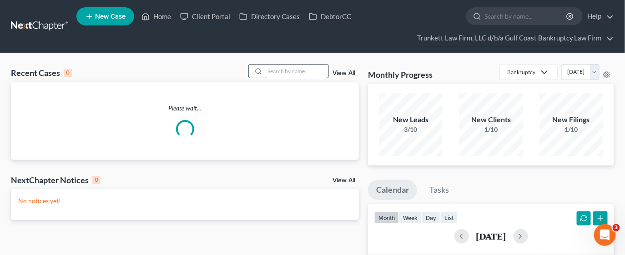
click at [289, 73] on input "search" at bounding box center [297, 71] width 64 height 13
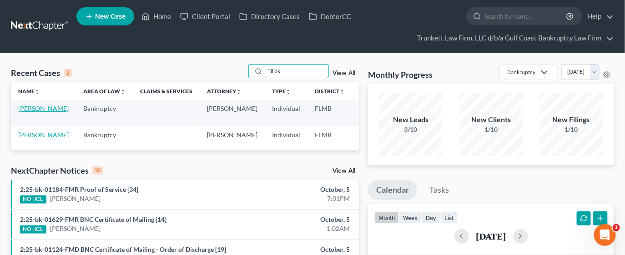
type input "Tiljak"
click at [35, 112] on link "[PERSON_NAME]" at bounding box center [43, 109] width 51 height 8
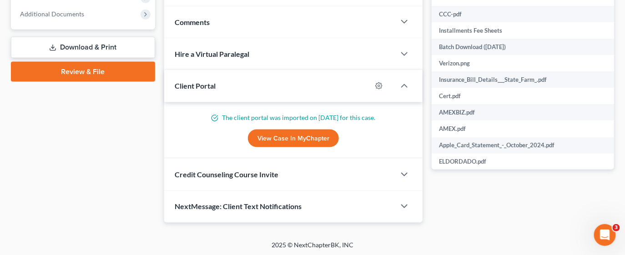
scroll to position [315, 0]
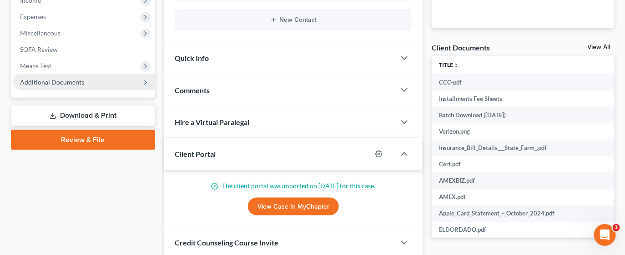
click at [54, 82] on span "Additional Documents" at bounding box center [52, 82] width 64 height 8
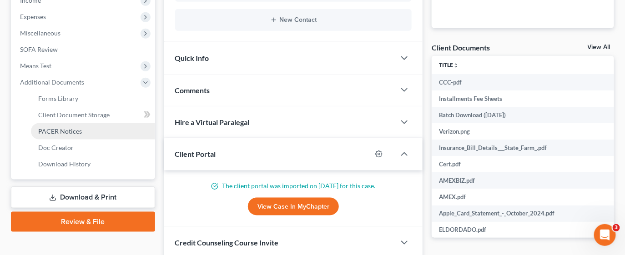
click at [64, 125] on link "PACER Notices" at bounding box center [93, 131] width 124 height 16
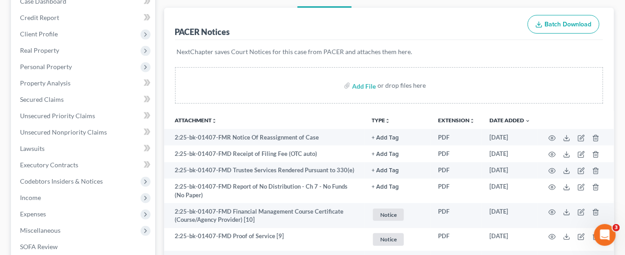
scroll to position [137, 0]
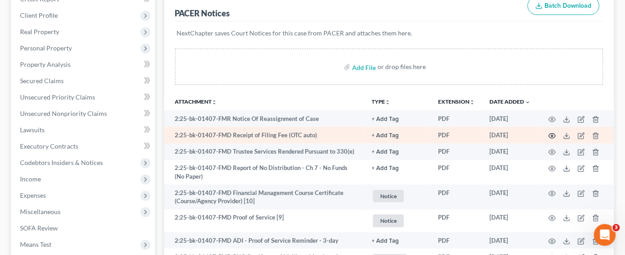
click at [553, 132] on icon "button" at bounding box center [552, 135] width 7 height 7
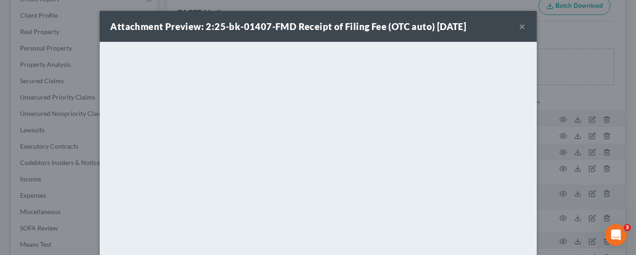
click at [519, 24] on button "×" at bounding box center [522, 26] width 6 height 11
